Goal: Find specific page/section: Find specific page/section

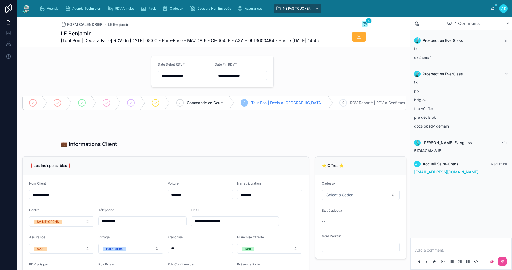
scroll to position [27, 0]
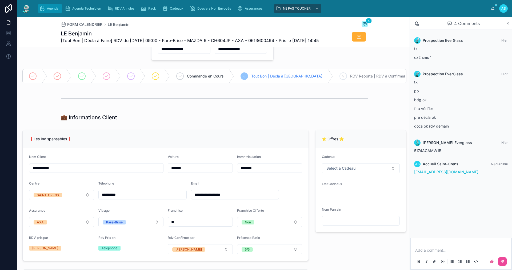
click at [52, 9] on span "Agenda" at bounding box center [52, 8] width 11 height 4
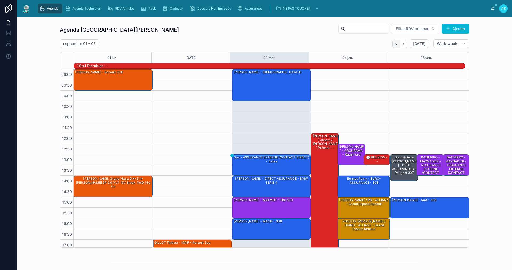
click at [396, 45] on icon "Back" at bounding box center [396, 44] width 4 height 4
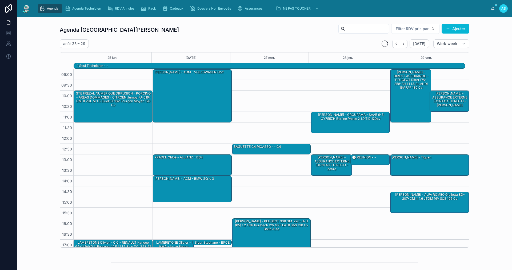
click at [396, 45] on icon "Back" at bounding box center [396, 44] width 4 height 4
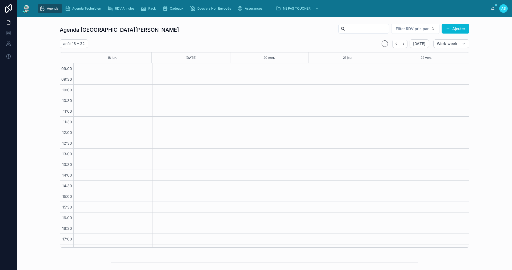
click at [396, 45] on icon "Back" at bounding box center [396, 44] width 4 height 4
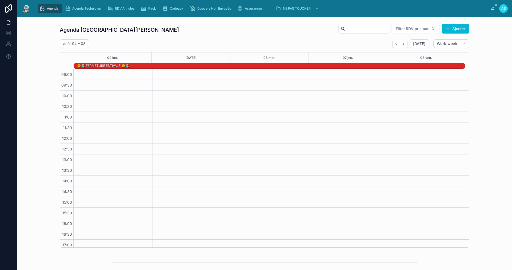
click at [396, 45] on icon "Back" at bounding box center [396, 44] width 4 height 4
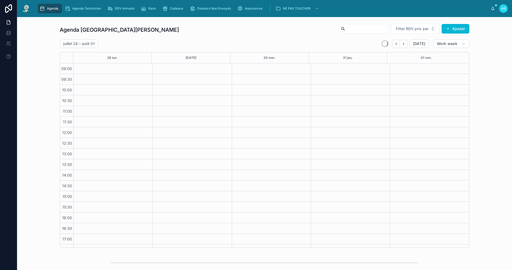
click at [396, 45] on icon "Back" at bounding box center [396, 44] width 4 height 4
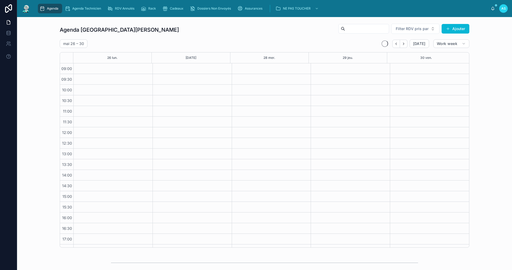
click at [396, 45] on icon "Back" at bounding box center [396, 44] width 4 height 4
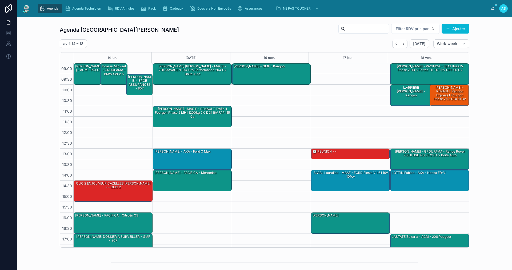
click at [397, 45] on icon "Back" at bounding box center [396, 44] width 4 height 4
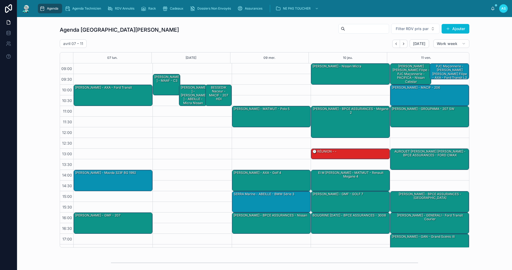
click at [397, 45] on icon "Back" at bounding box center [396, 44] width 4 height 4
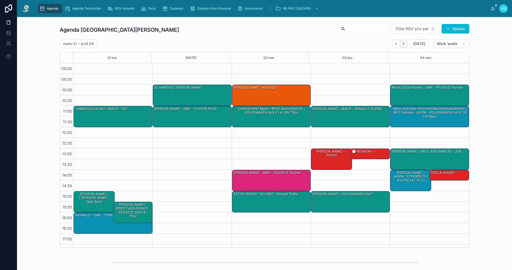
click at [402, 42] on icon "Next" at bounding box center [404, 44] width 4 height 4
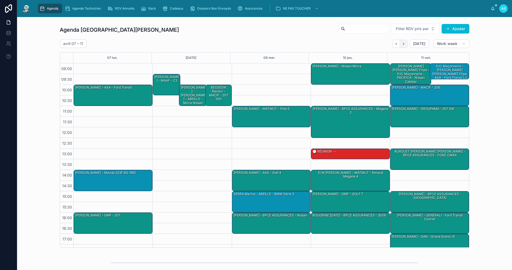
click at [402, 43] on icon "Next" at bounding box center [404, 44] width 4 height 4
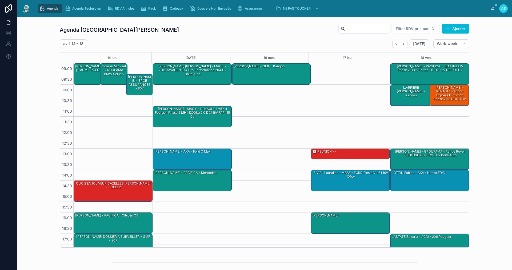
click at [402, 43] on icon "Next" at bounding box center [404, 44] width 4 height 4
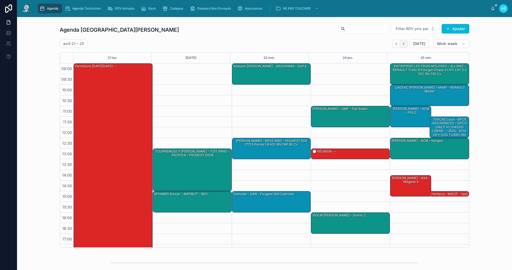
click at [402, 44] on icon "Next" at bounding box center [404, 44] width 4 height 4
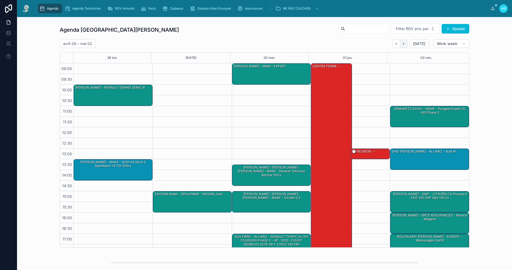
click at [402, 44] on icon "Next" at bounding box center [404, 44] width 4 height 4
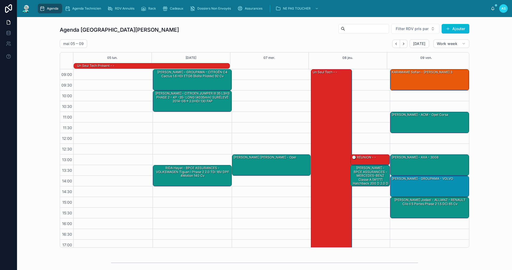
click at [402, 44] on icon "Next" at bounding box center [404, 44] width 4 height 4
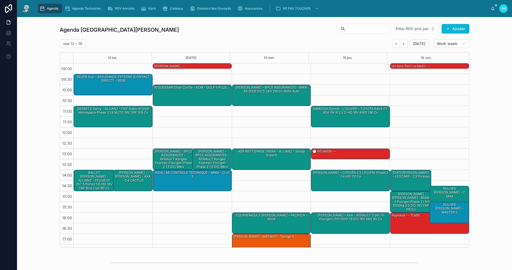
click at [402, 44] on icon "Next" at bounding box center [404, 44] width 4 height 4
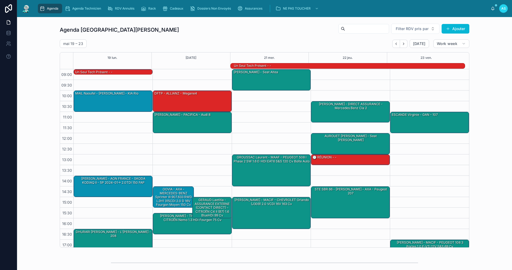
click at [402, 44] on icon "Next" at bounding box center [404, 44] width 4 height 4
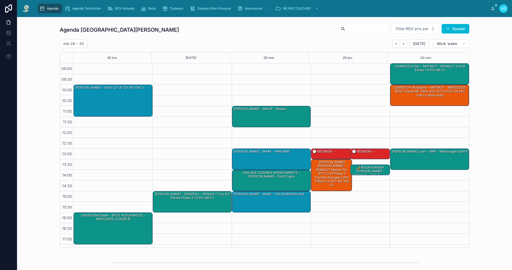
click at [402, 44] on icon "Next" at bounding box center [404, 44] width 4 height 4
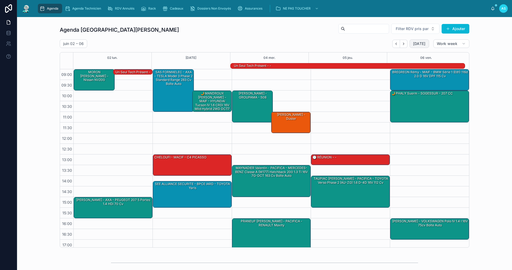
click at [417, 44] on span "[DATE]" at bounding box center [419, 43] width 13 height 5
